Goal: Task Accomplishment & Management: Use online tool/utility

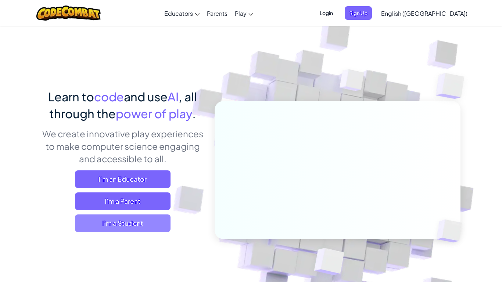
click at [153, 227] on span "I'm a Student" at bounding box center [123, 224] width 96 height 18
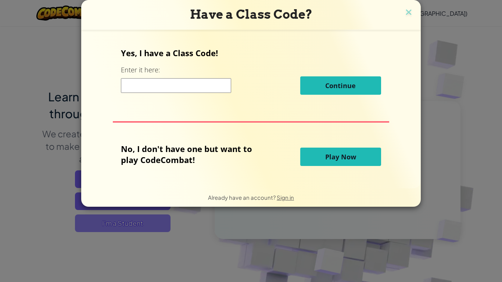
click at [404, 7] on button at bounding box center [409, 12] width 10 height 11
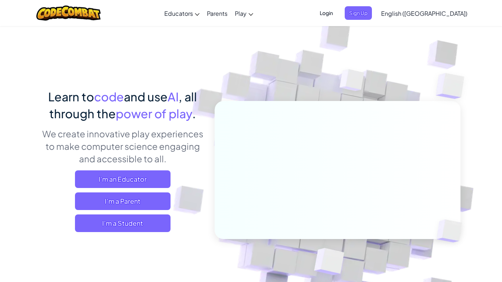
click at [115, 212] on div "I'm an Educator I'm a Parent I'm a Student" at bounding box center [123, 202] width 162 height 62
click at [107, 226] on span "I'm a Student" at bounding box center [123, 224] width 96 height 18
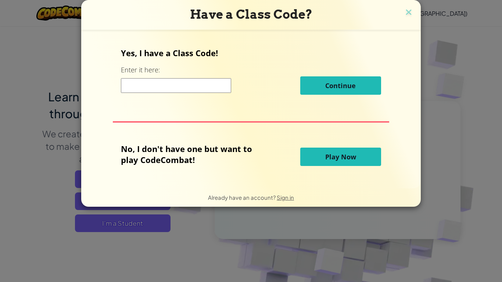
click at [183, 90] on input at bounding box center [176, 85] width 110 height 15
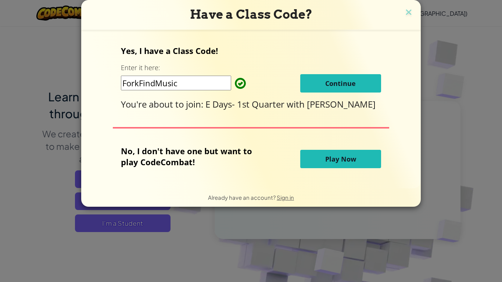
type input "ForkFindMusic"
click at [349, 78] on button "Continue" at bounding box center [340, 83] width 81 height 18
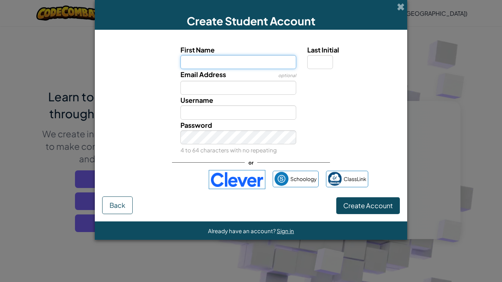
click at [274, 66] on input "First Name" at bounding box center [239, 62] width 116 height 14
type input "l"
type input "d"
click at [136, 149] on div "Password 4 to 64 characters with no repeating" at bounding box center [251, 138] width 305 height 36
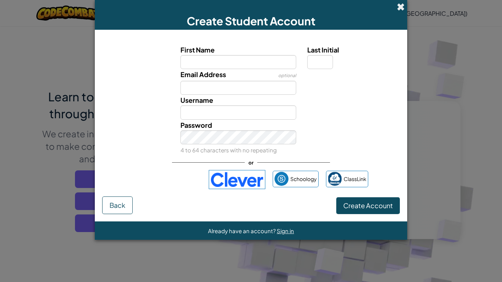
click at [402, 6] on span at bounding box center [401, 7] width 8 height 8
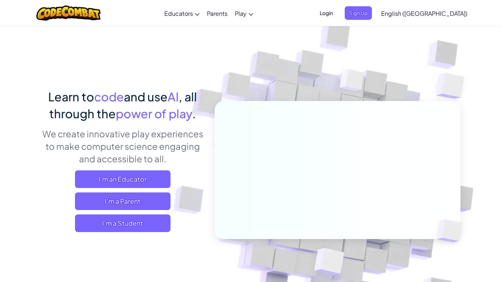
click at [338, 10] on span "Login" at bounding box center [326, 13] width 22 height 14
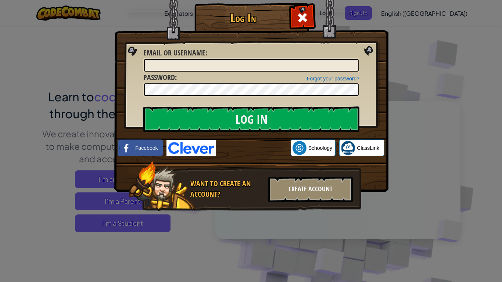
click at [313, 187] on div "Create Account" at bounding box center [310, 190] width 85 height 26
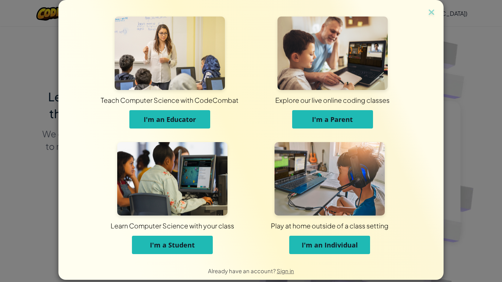
click at [187, 243] on span "I'm a Student" at bounding box center [172, 245] width 45 height 9
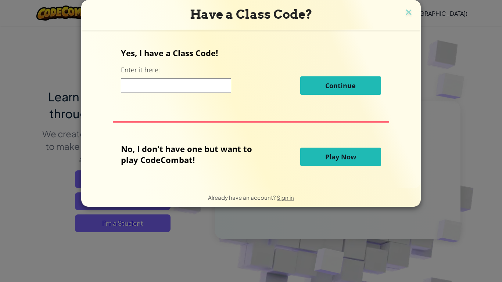
click at [190, 82] on input at bounding box center [176, 85] width 110 height 15
type input "ForkFindMusic"
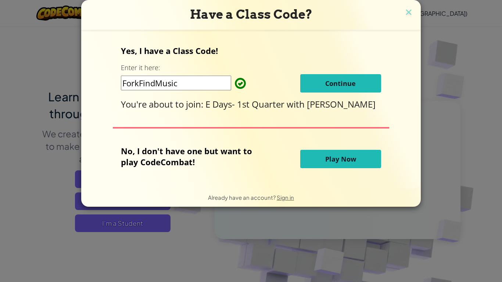
click at [319, 83] on button "Continue" at bounding box center [340, 83] width 81 height 18
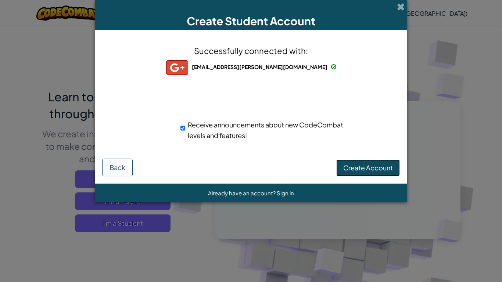
click at [348, 167] on span "Create Account" at bounding box center [368, 168] width 50 height 8
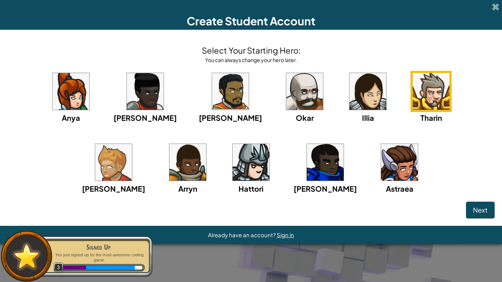
click at [413, 93] on img at bounding box center [431, 91] width 37 height 37
click at [413, 97] on img at bounding box center [431, 91] width 37 height 37
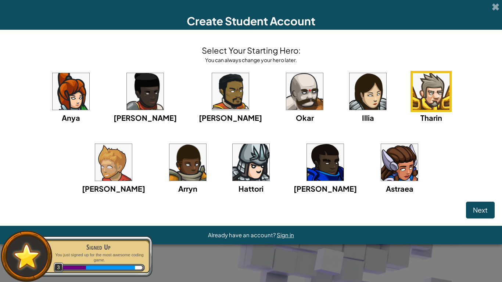
click at [350, 96] on img at bounding box center [368, 91] width 37 height 37
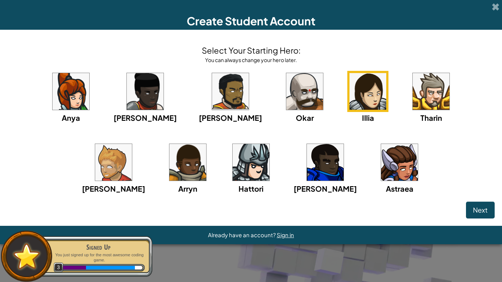
click at [413, 96] on img at bounding box center [431, 91] width 37 height 37
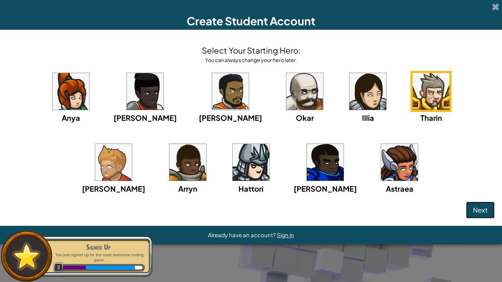
click at [474, 213] on span "Next" at bounding box center [480, 210] width 15 height 8
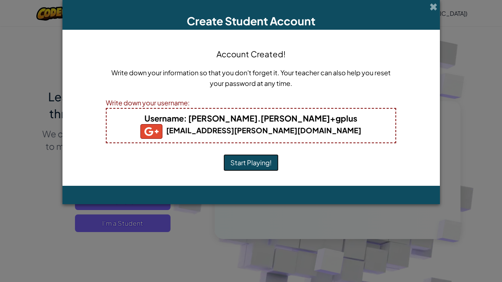
click at [259, 162] on button "Start Playing!" at bounding box center [251, 162] width 55 height 17
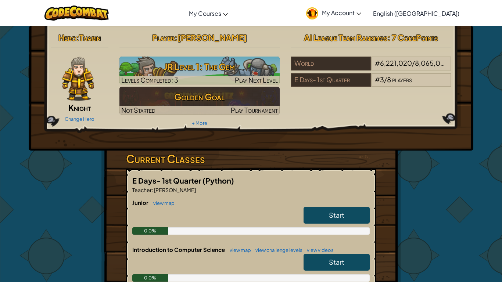
click at [310, 214] on link "Start" at bounding box center [337, 215] width 66 height 17
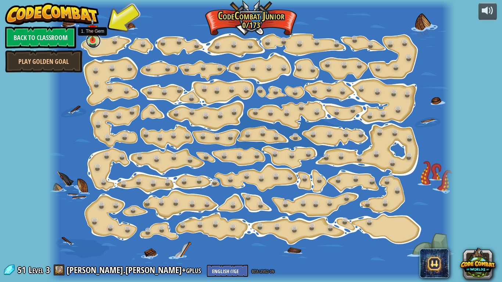
click at [95, 42] on link at bounding box center [93, 40] width 15 height 15
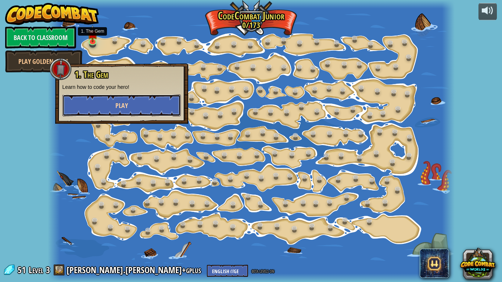
click at [97, 104] on button "Play" at bounding box center [122, 105] width 118 height 22
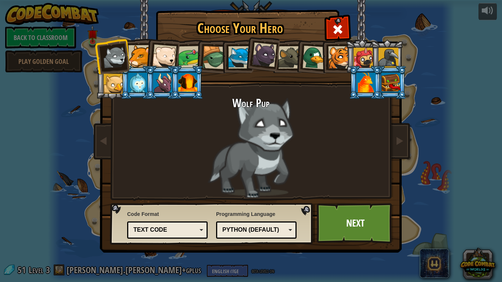
click at [231, 54] on div at bounding box center [239, 57] width 22 height 22
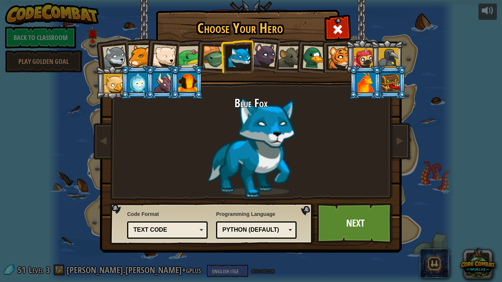
click at [386, 81] on div at bounding box center [391, 83] width 19 height 20
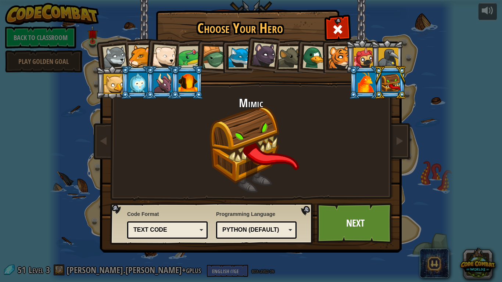
click at [176, 81] on li at bounding box center [187, 82] width 33 height 33
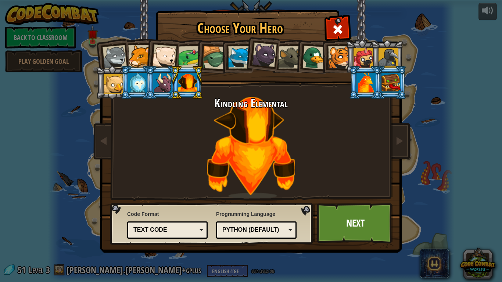
click at [112, 84] on div at bounding box center [114, 84] width 20 height 20
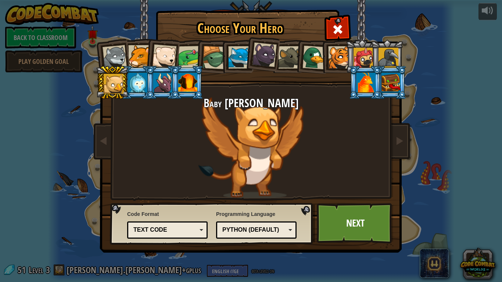
click at [361, 85] on div at bounding box center [366, 83] width 19 height 20
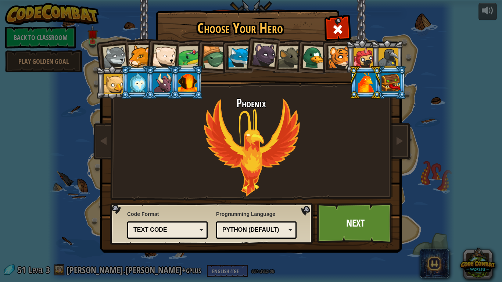
click at [120, 81] on div at bounding box center [114, 84] width 20 height 20
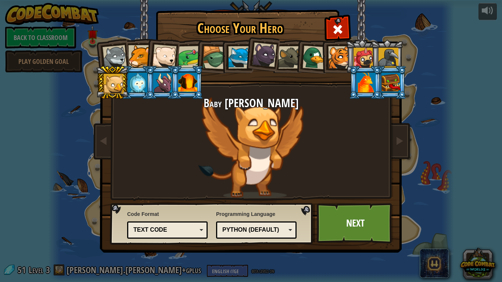
click at [307, 63] on div at bounding box center [315, 58] width 24 height 24
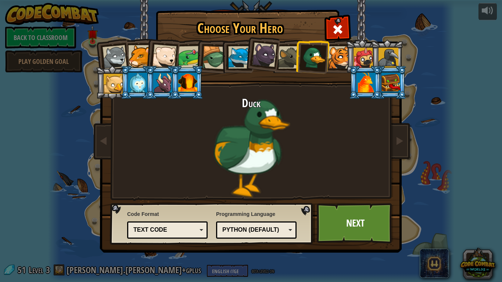
click at [343, 63] on div at bounding box center [339, 57] width 22 height 22
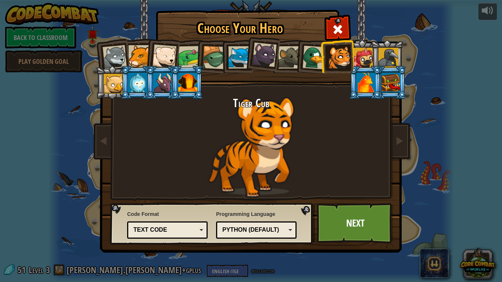
click at [372, 58] on li at bounding box center [387, 56] width 33 height 33
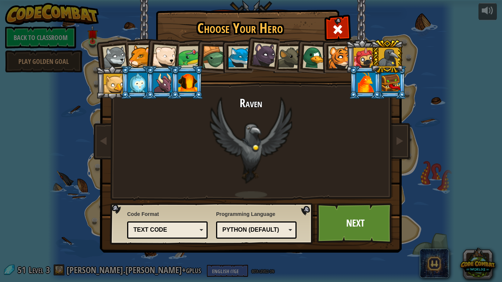
click at [367, 59] on div at bounding box center [364, 58] width 20 height 20
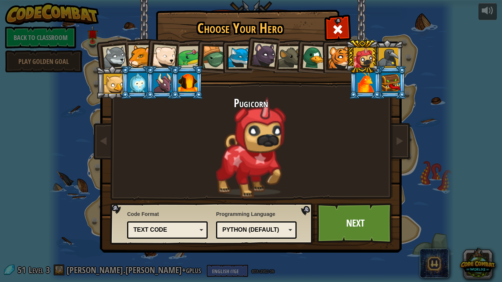
click at [388, 79] on div at bounding box center [391, 83] width 19 height 20
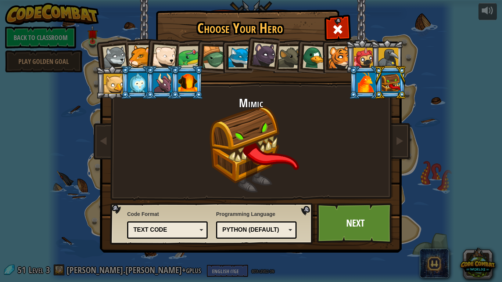
click at [179, 85] on div at bounding box center [187, 83] width 19 height 20
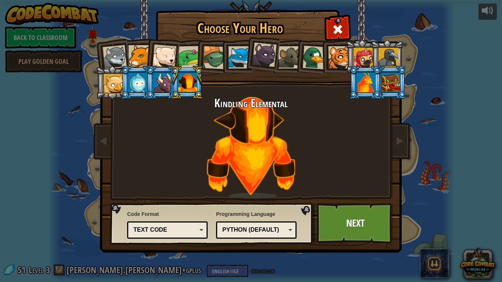
click at [130, 82] on div at bounding box center [137, 83] width 19 height 20
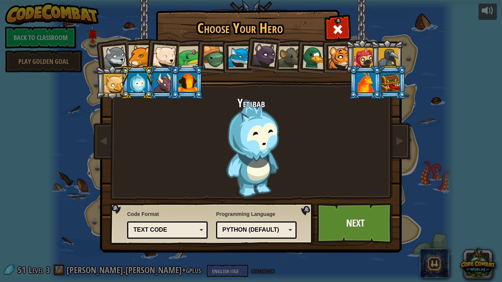
click at [187, 82] on div at bounding box center [187, 83] width 19 height 20
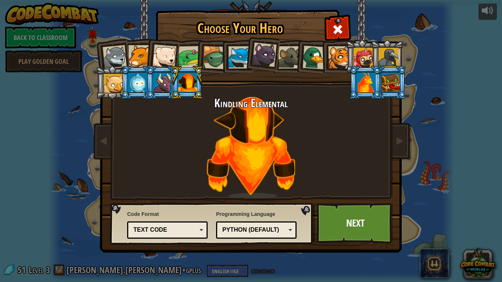
click at [395, 84] on div at bounding box center [391, 83] width 19 height 20
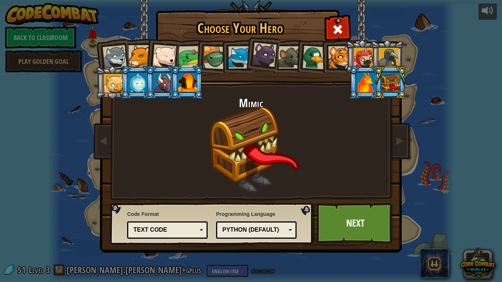
click at [178, 97] on li at bounding box center [187, 82] width 33 height 33
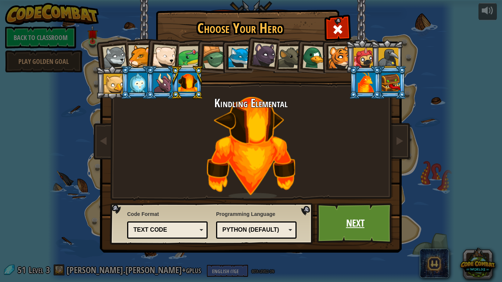
click at [323, 215] on link "Next" at bounding box center [355, 223] width 77 height 40
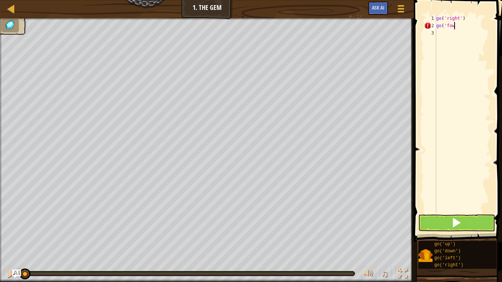
scroll to position [3, 2]
type textarea "go('forward"
click at [453, 221] on span at bounding box center [456, 223] width 10 height 10
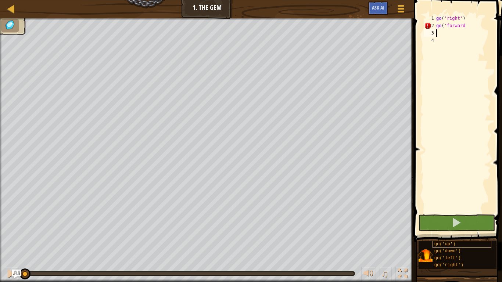
click at [447, 242] on span "go('up')" at bounding box center [445, 244] width 21 height 5
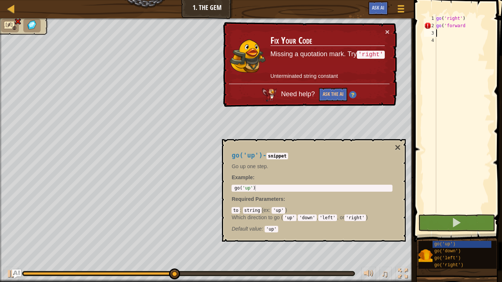
click at [468, 26] on div "go ( 'right' ) go ( 'forward" at bounding box center [463, 121] width 56 height 213
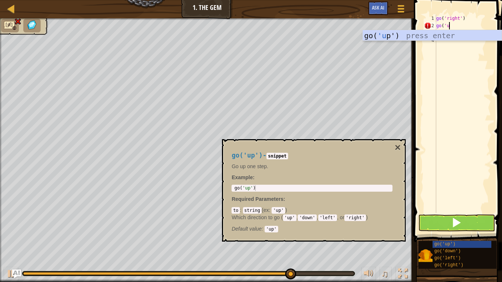
type textarea "go('up"
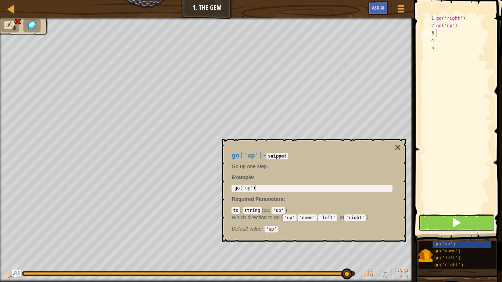
click at [464, 215] on button at bounding box center [456, 223] width 77 height 17
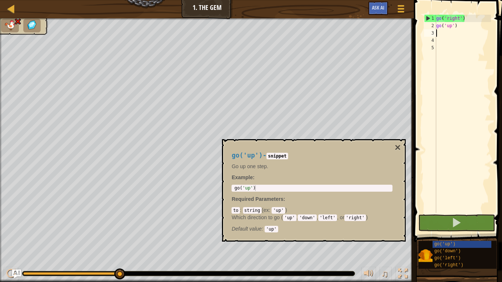
click at [458, 30] on div "go ( 'right' ) go ( 'up' )" at bounding box center [463, 121] width 56 height 213
click at [458, 23] on div "go ( 'right' ) go ( 'up' )" at bounding box center [463, 121] width 56 height 213
type textarea "g"
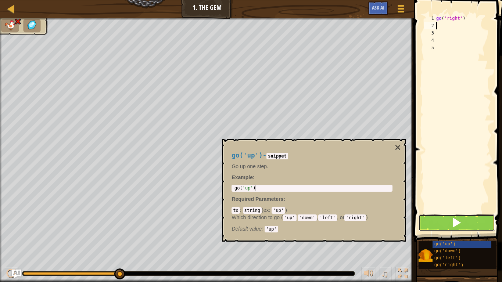
click at [432, 222] on button at bounding box center [456, 223] width 77 height 17
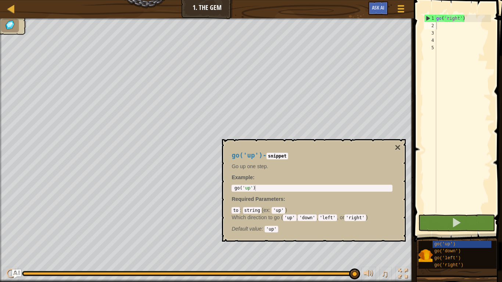
click at [305, 217] on code "'down'" at bounding box center [307, 218] width 19 height 7
click at [332, 139] on div "go('up') - snippet Go up one step. Example : 1 go ( 'up' ) הההההההההההההההההההה…" at bounding box center [314, 190] width 184 height 103
click at [452, 28] on div "go ( 'right' )" at bounding box center [463, 121] width 56 height 213
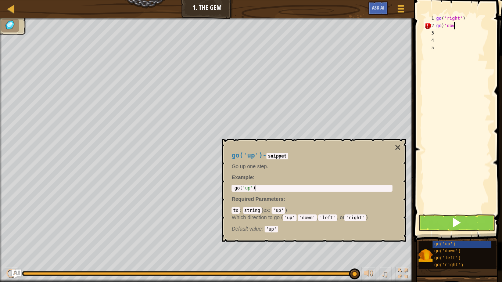
type textarea "go)'down"
click at [424, 217] on button at bounding box center [456, 223] width 77 height 17
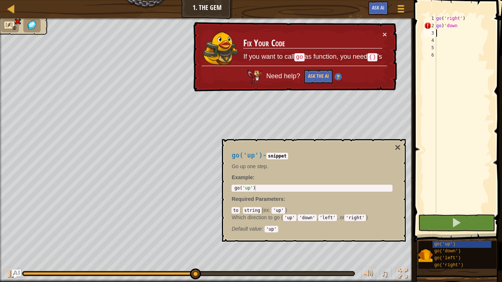
click at [468, 21] on div "go ( 'right' ) go ) 'down" at bounding box center [463, 121] width 56 height 213
click at [463, 25] on div "go ( 'right' ) go ) 'down" at bounding box center [463, 121] width 56 height 213
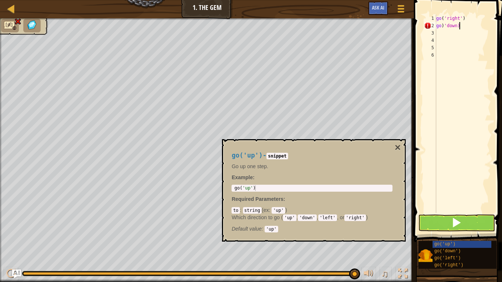
scroll to position [3, 3]
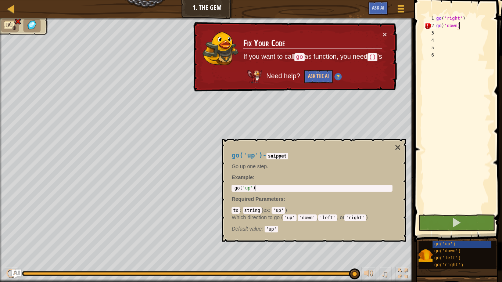
click at [444, 26] on div "go ( 'right' ) go ) 'down)" at bounding box center [463, 121] width 56 height 213
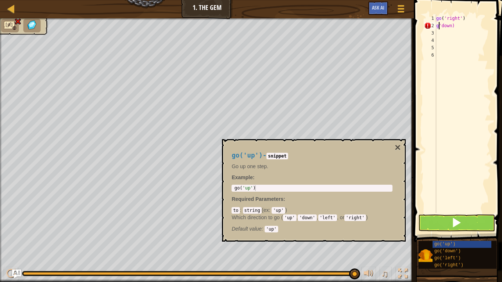
scroll to position [3, 1]
click at [468, 33] on div "go ( 'right' ) g ( 'down)" at bounding box center [463, 121] width 56 height 213
type textarea "'"
click at [448, 26] on div "go ( 'right' ) g (" at bounding box center [463, 121] width 56 height 213
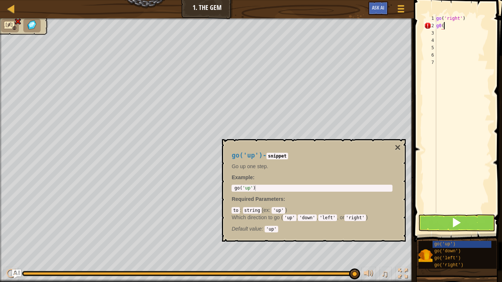
type textarea "g0('"
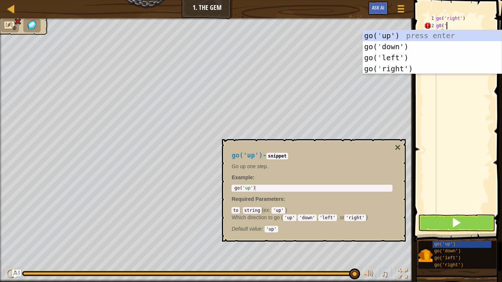
scroll to position [3, 1]
click at [399, 43] on div "go( ' up') press enter go( ' down') press enter go( ' left') press enter go( ' …" at bounding box center [432, 63] width 139 height 66
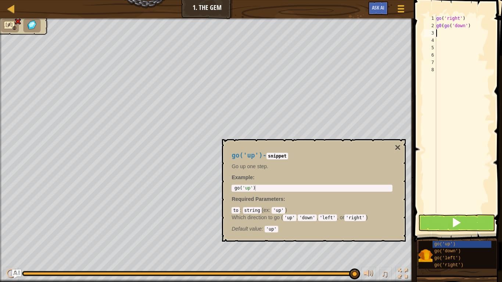
scroll to position [3, 0]
click at [441, 30] on div "go ( 'right' ) g0 ( go ( 'down' )" at bounding box center [463, 121] width 56 height 213
click at [441, 27] on div "go ( 'right' ) g0 ( go ( 'down' )" at bounding box center [463, 121] width 56 height 213
type textarea "(go('down')"
click at [427, 225] on button at bounding box center [456, 223] width 77 height 17
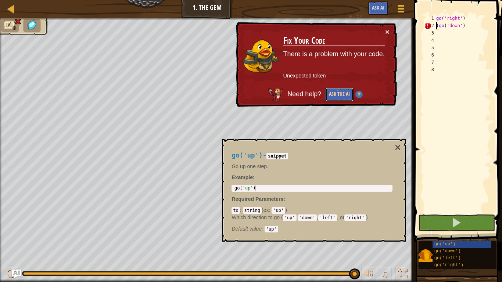
click at [339, 88] on button "Ask the AI" at bounding box center [339, 95] width 28 height 14
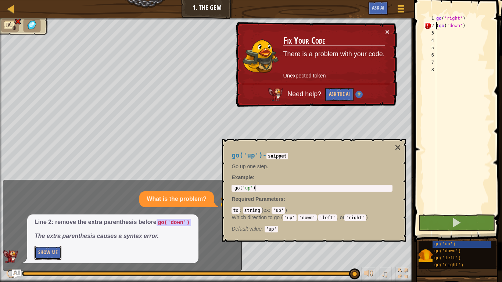
click at [53, 250] on button "Show Me" at bounding box center [48, 253] width 27 height 14
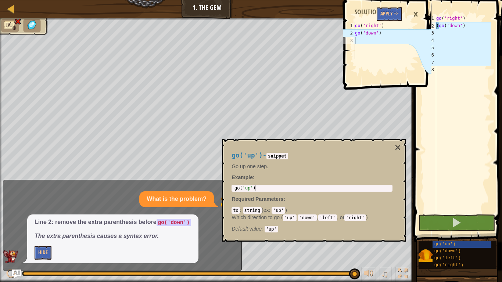
click at [440, 30] on div "go ( 'right' ) ( go ( 'down' )" at bounding box center [463, 121] width 56 height 213
click at [439, 25] on div "go ( 'right' ) ( go ( 'down' )" at bounding box center [463, 121] width 56 height 213
type textarea "go('down')"
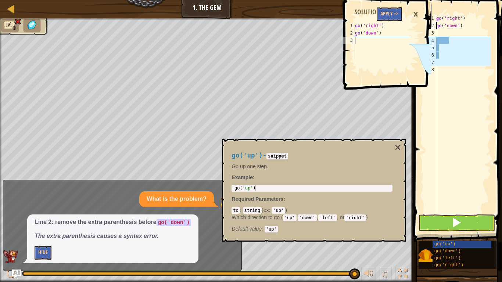
click at [428, 217] on div "1 2 3 go ( 'right' ) go ( 'down' ) הההההההההההההההההההההההההההההההההההההההההההה…" at bounding box center [387, 141] width 90 height 282
click at [427, 217] on div "1 2 3 go ( 'right' ) go ( 'down' ) הההההההההההההההההההההההההההההההההההההההההההה…" at bounding box center [387, 141] width 90 height 282
click at [416, 15] on div "×" at bounding box center [416, 14] width 13 height 17
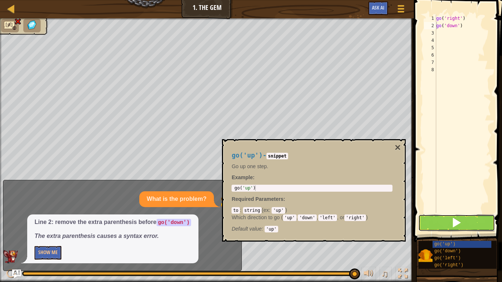
click at [444, 224] on button at bounding box center [456, 223] width 77 height 17
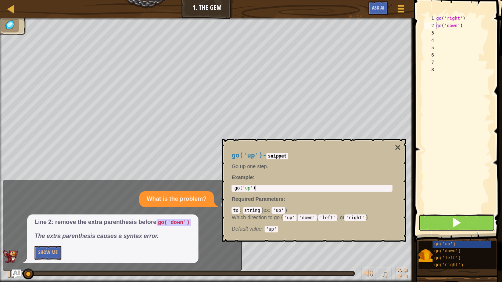
click at [444, 226] on button at bounding box center [456, 223] width 77 height 17
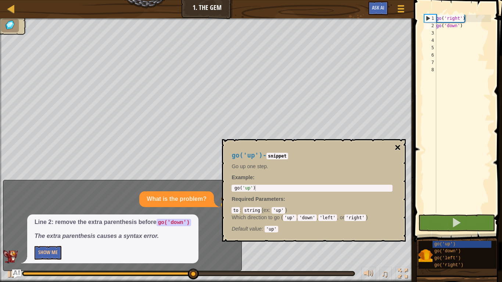
click at [400, 149] on button "×" at bounding box center [398, 148] width 6 height 10
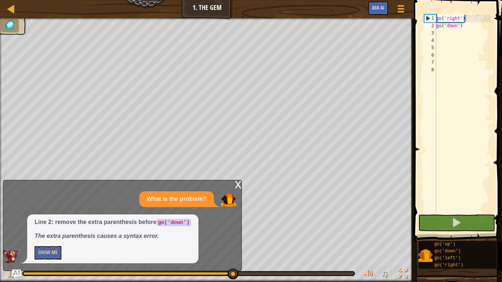
click at [236, 184] on div "x" at bounding box center [238, 184] width 7 height 7
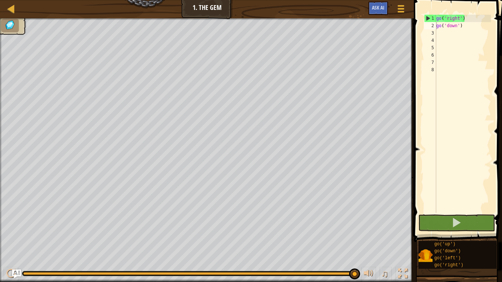
click at [437, 32] on div "go ( 'right' ) go ( 'down' )" at bounding box center [463, 121] width 56 height 213
click at [443, 29] on div "go ( 'right' ) go ( 'down' )" at bounding box center [463, 121] width 56 height 213
click at [443, 29] on div "go ( 'right' ) go ( 'down' )" at bounding box center [463, 114] width 56 height 199
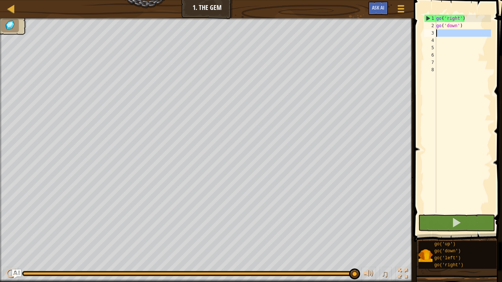
click at [443, 29] on div "go ( 'right' ) go ( 'down' )" at bounding box center [463, 121] width 56 height 213
click at [443, 29] on div "go ( 'right' ) go ( 'down' )" at bounding box center [463, 114] width 56 height 199
click at [443, 29] on div "go ( 'right' ) go ( 'down' )" at bounding box center [463, 121] width 56 height 213
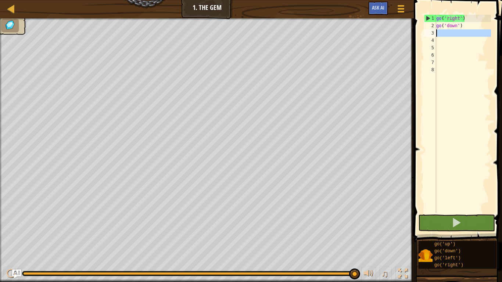
click at [443, 29] on div "go ( 'right' ) go ( 'down' )" at bounding box center [463, 114] width 56 height 199
click at [443, 29] on div "go ( 'right' ) go ( 'down' )" at bounding box center [463, 121] width 56 height 213
click at [443, 29] on div "go ( 'right' ) go ( 'down' )" at bounding box center [463, 114] width 56 height 199
click at [443, 29] on div "go ( 'right' ) go ( 'down' )" at bounding box center [463, 121] width 56 height 213
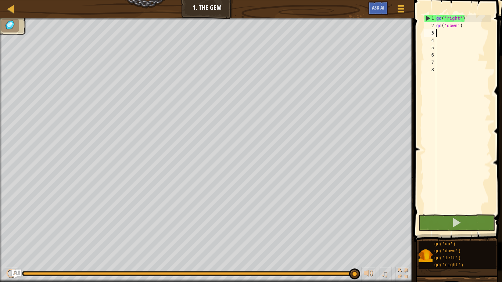
click at [443, 29] on div "go ( 'right' ) go ( 'down' )" at bounding box center [463, 121] width 56 height 213
click at [443, 29] on div "go ( 'right' ) go ( 'down' )" at bounding box center [463, 114] width 56 height 199
click at [443, 29] on div "go ( 'right' ) go ( 'down' )" at bounding box center [463, 121] width 56 height 213
type textarea "go('down')"
click at [443, 29] on div "go ( 'right' ) go ( 'down' )" at bounding box center [463, 121] width 56 height 213
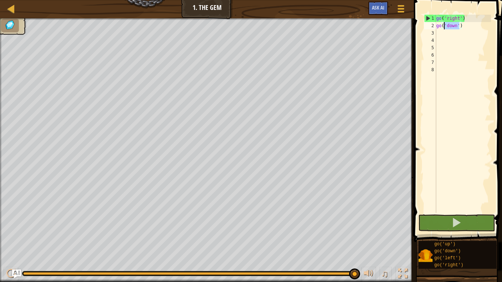
click at [440, 35] on div "go ( 'right' ) go ( 'down' )" at bounding box center [463, 121] width 56 height 213
click at [440, 35] on div "go ( 'right' ) go ( 'down' )" at bounding box center [463, 114] width 56 height 199
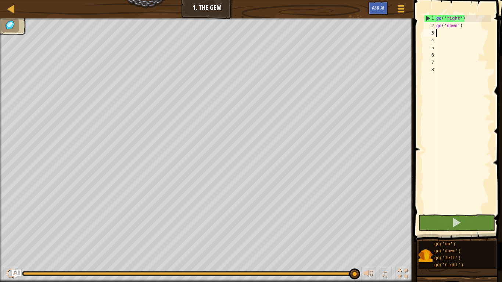
click at [440, 36] on div "go ( 'right' ) go ( 'down' )" at bounding box center [463, 121] width 56 height 213
click at [441, 32] on div "go ( 'right' ) go ( 'down' )" at bounding box center [463, 121] width 56 height 213
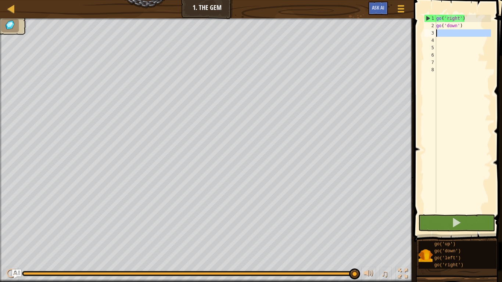
click at [441, 32] on div "go ( 'right' ) go ( 'down' )" at bounding box center [463, 114] width 56 height 199
click at [441, 32] on div "go ( 'right' ) go ( 'down' )" at bounding box center [463, 121] width 56 height 213
click at [441, 32] on div "go ( 'right' ) go ( 'down' )" at bounding box center [463, 114] width 56 height 199
click at [441, 32] on div "go ( 'right' ) go ( 'down' )" at bounding box center [463, 121] width 56 height 213
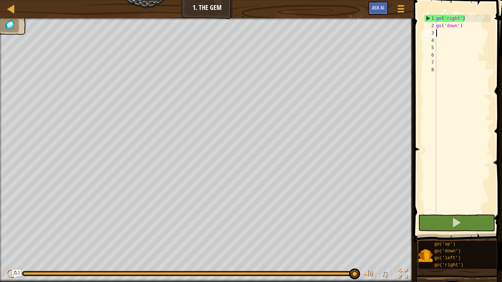
click at [441, 32] on div "go ( 'right' ) go ( 'down' )" at bounding box center [463, 121] width 56 height 213
click at [441, 32] on div "go ( 'right' ) go ( 'down' )" at bounding box center [463, 114] width 56 height 199
click at [441, 32] on div "go ( 'right' ) go ( 'down' )" at bounding box center [463, 121] width 56 height 213
click at [441, 32] on div "go ( 'right' ) go ( 'down' )" at bounding box center [463, 114] width 56 height 199
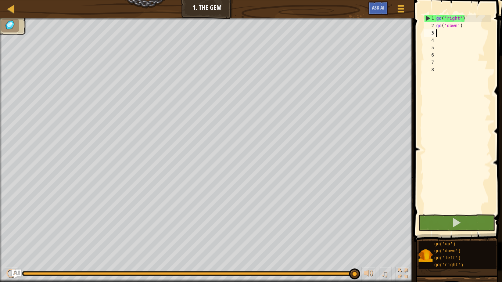
click at [441, 32] on div "go ( 'right' ) go ( 'down' )" at bounding box center [463, 121] width 56 height 213
click at [441, 32] on div "go ( 'right' ) go ( 'down' )" at bounding box center [463, 114] width 56 height 199
click at [441, 32] on div "go ( 'right' ) go ( 'down' )" at bounding box center [463, 121] width 56 height 213
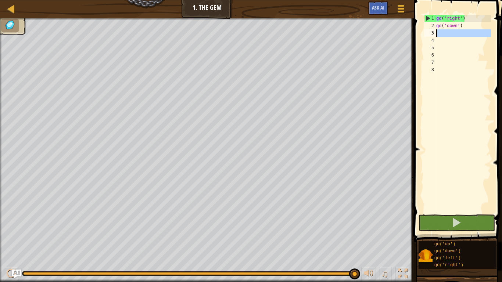
click at [441, 32] on div "go ( 'right' ) go ( 'down' )" at bounding box center [463, 114] width 56 height 199
click at [441, 32] on div "go ( 'right' ) go ( 'down' )" at bounding box center [463, 121] width 56 height 213
click at [441, 32] on div "go ( 'right' ) go ( 'down' )" at bounding box center [463, 114] width 56 height 199
click at [441, 32] on div "go ( 'right' ) go ( 'down' )" at bounding box center [463, 121] width 56 height 213
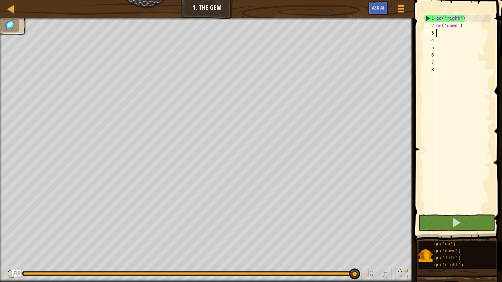
click at [441, 32] on div "go ( 'right' ) go ( 'down' )" at bounding box center [463, 121] width 56 height 213
click at [441, 32] on div "go ( 'right' ) go ( 'down' )" at bounding box center [463, 114] width 56 height 199
click at [441, 32] on div "go ( 'right' ) go ( 'down' )" at bounding box center [463, 121] width 56 height 213
click at [444, 31] on div "go ( 'right' ) go ( 'down' )" at bounding box center [463, 121] width 56 height 213
click at [444, 31] on div "go ( 'right' ) go ( 'down' )" at bounding box center [463, 114] width 56 height 199
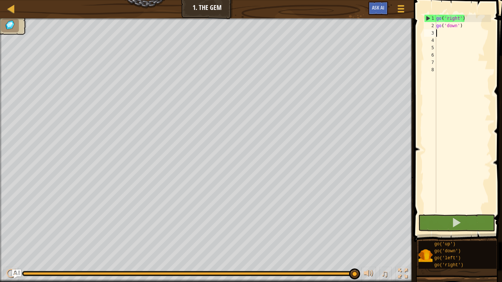
click at [443, 31] on div "go ( 'right' ) go ( 'down' )" at bounding box center [463, 121] width 56 height 213
click at [443, 32] on div "go ( 'right' ) go ( 'down' )" at bounding box center [463, 121] width 56 height 213
